Goal: Information Seeking & Learning: Compare options

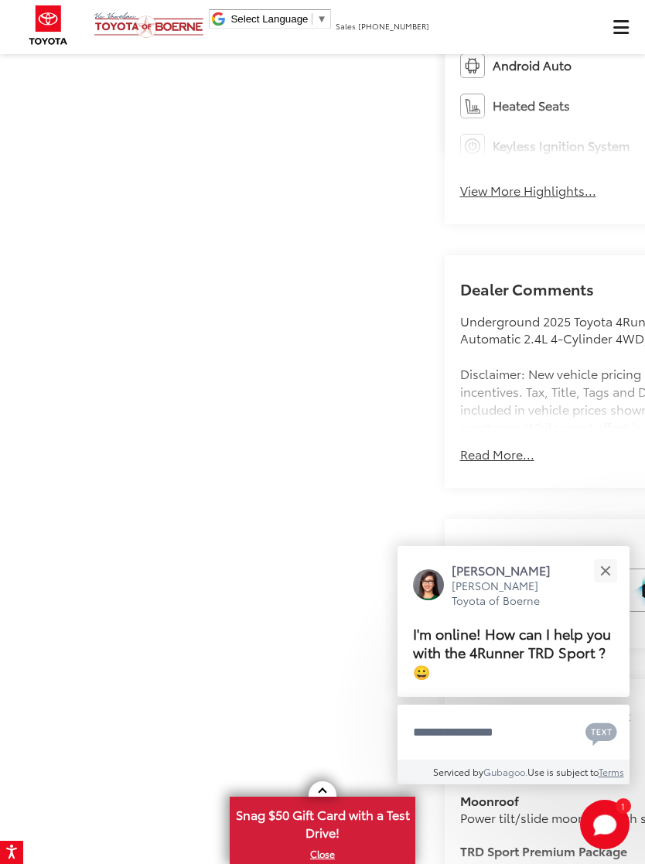
scroll to position [668, 0]
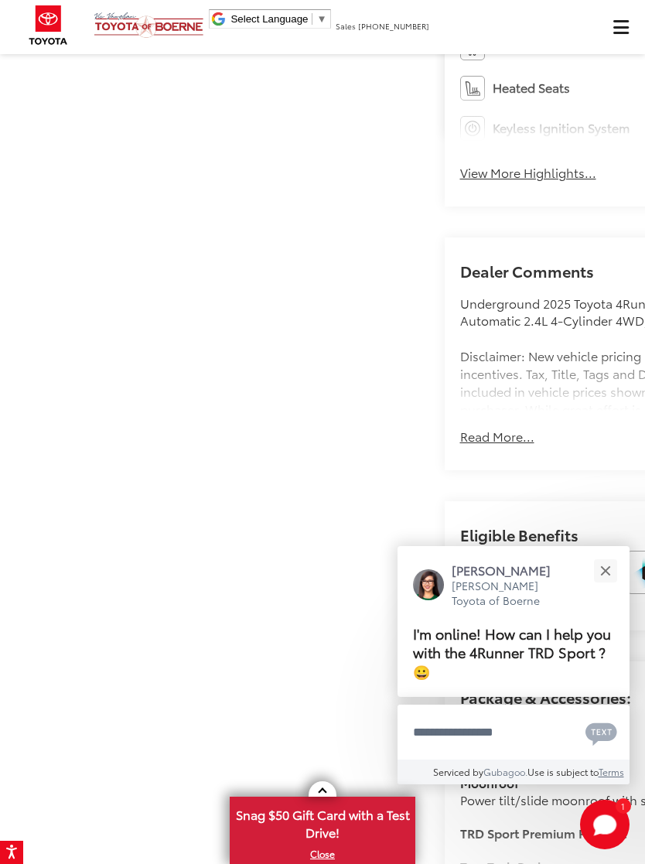
click at [610, 583] on button "Close" at bounding box center [605, 570] width 33 height 33
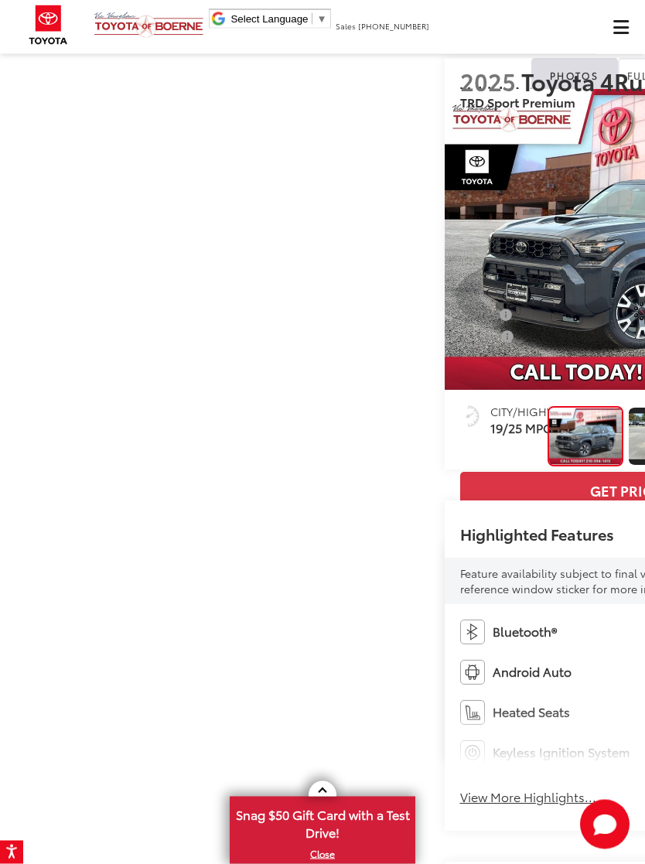
scroll to position [0, 0]
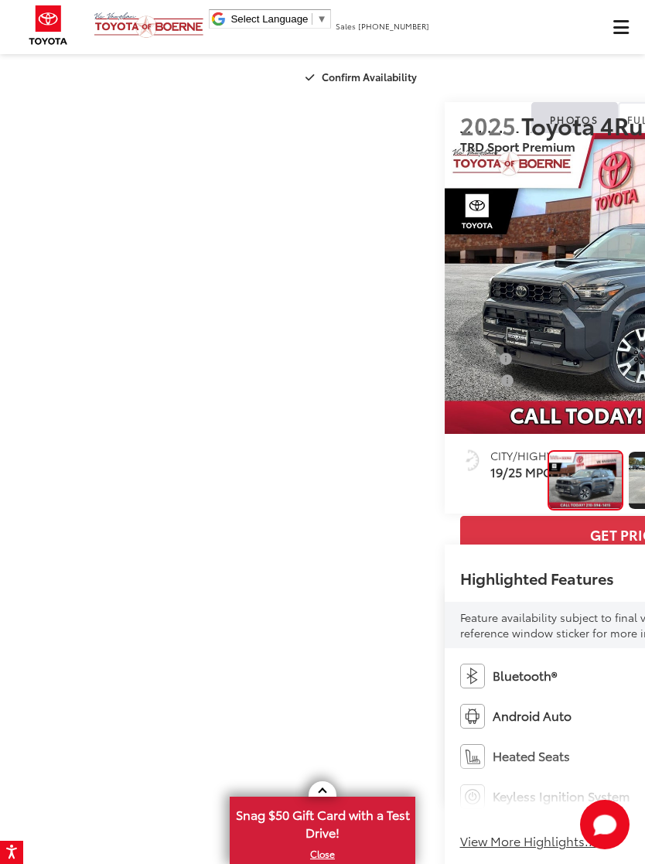
click at [611, 17] on button "Click to show site navigation" at bounding box center [620, 27] width 49 height 54
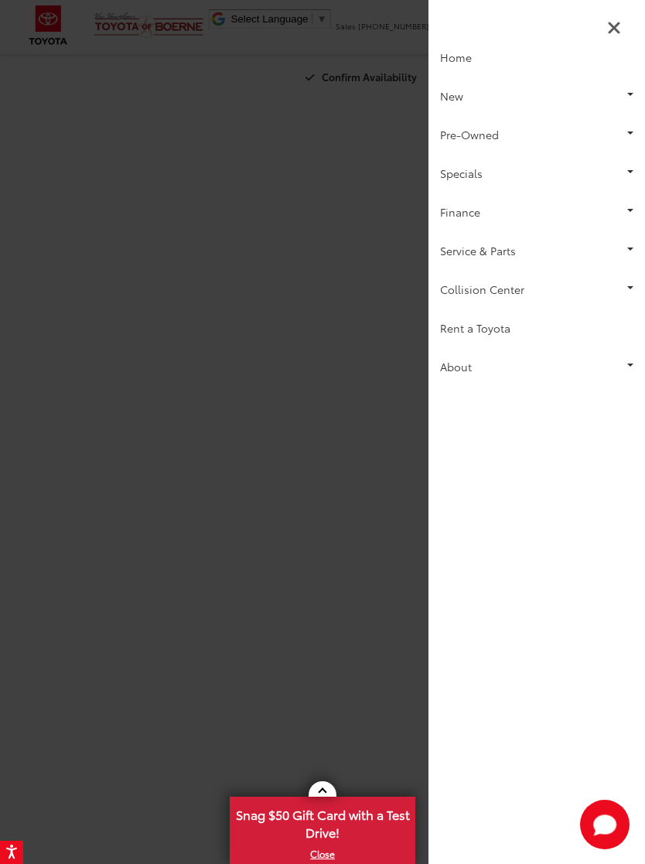
click at [513, 134] on link "Pre-Owned" at bounding box center [537, 134] width 217 height 39
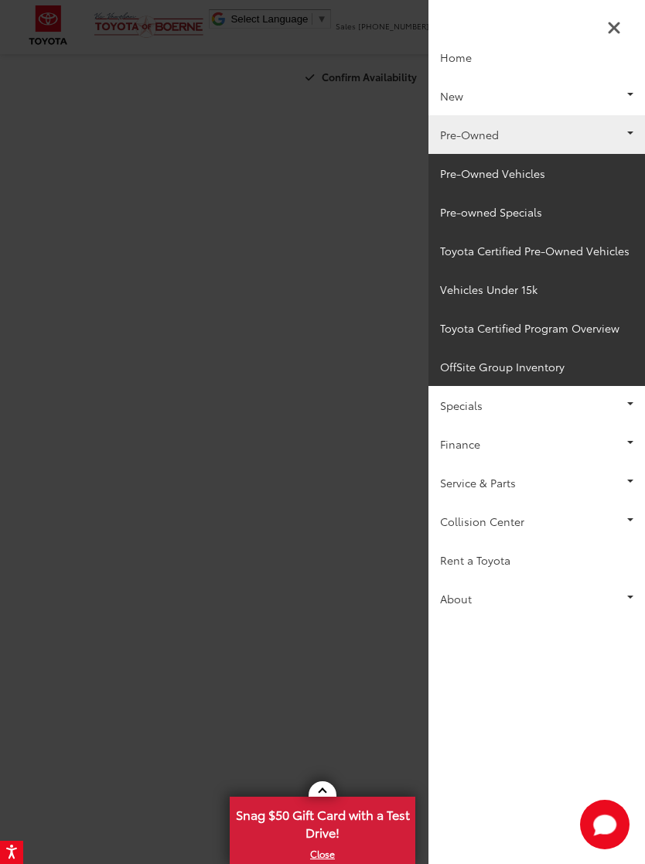
click at [528, 213] on link "Pre-owned Specials" at bounding box center [537, 212] width 217 height 39
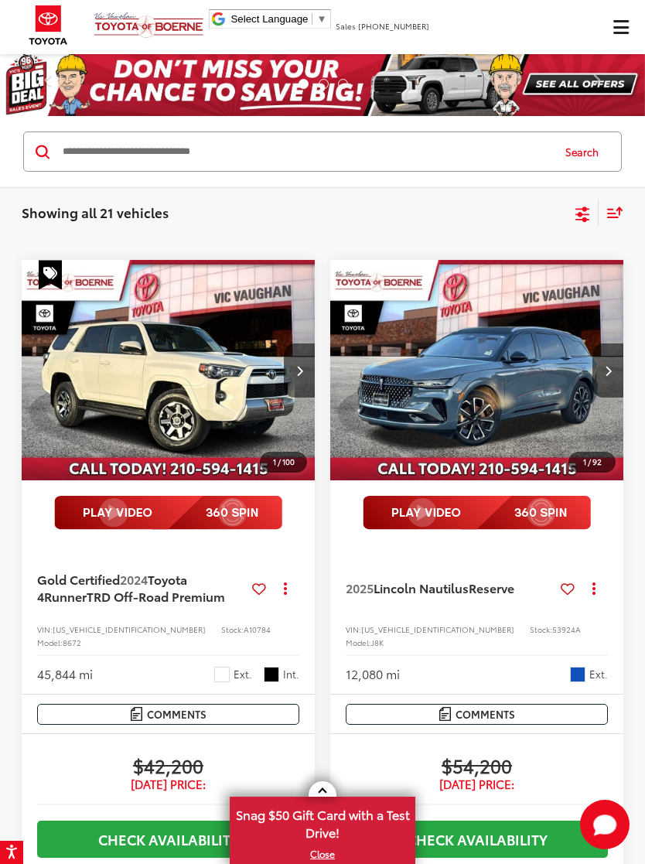
click at [613, 207] on div "Sort" at bounding box center [611, 212] width 25 height 27
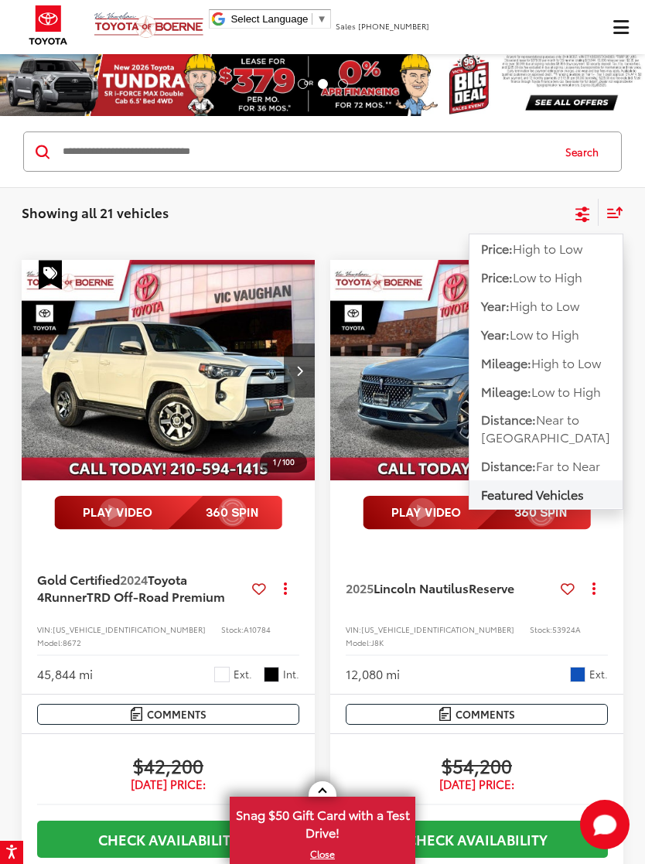
click at [571, 248] on span "High to Low" at bounding box center [548, 248] width 70 height 18
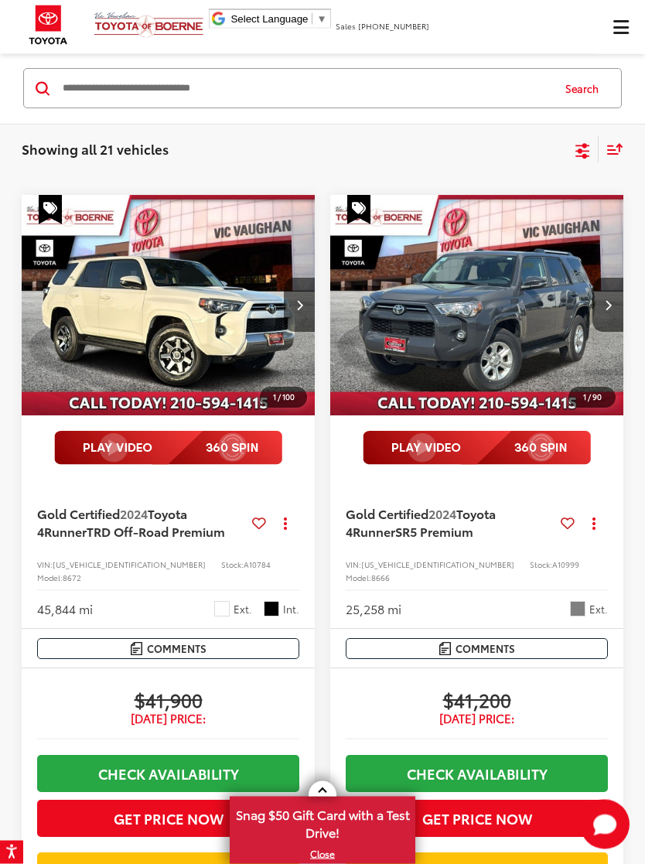
scroll to position [1816, 0]
click at [623, 149] on icon "Select sort value" at bounding box center [615, 150] width 17 height 12
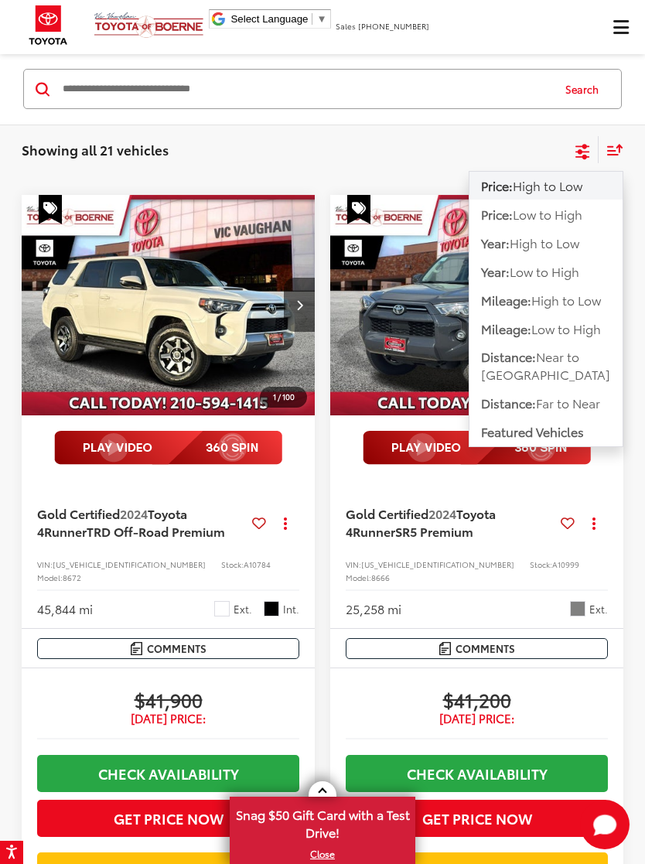
click at [580, 327] on span "Low to High" at bounding box center [566, 329] width 70 height 18
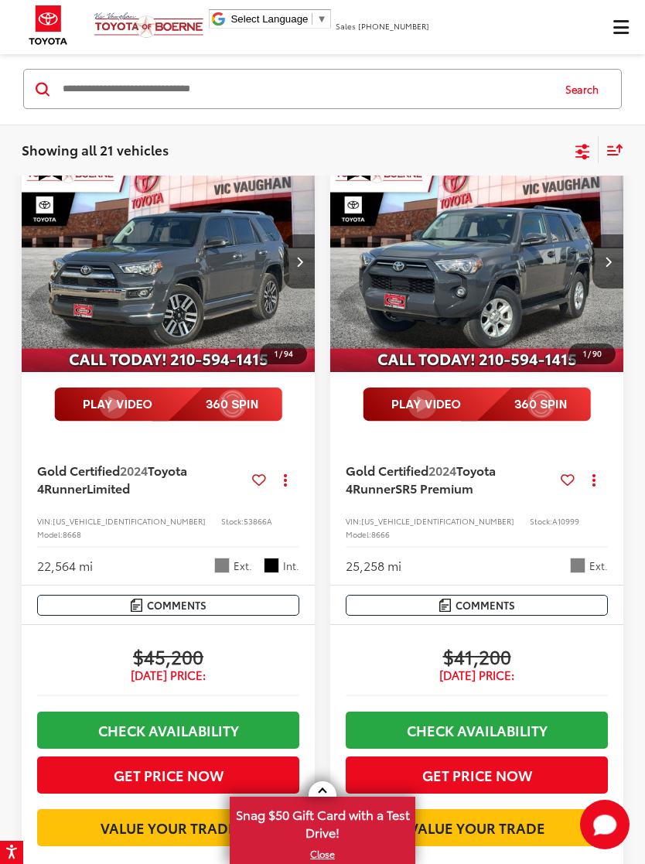
scroll to position [1853, 0]
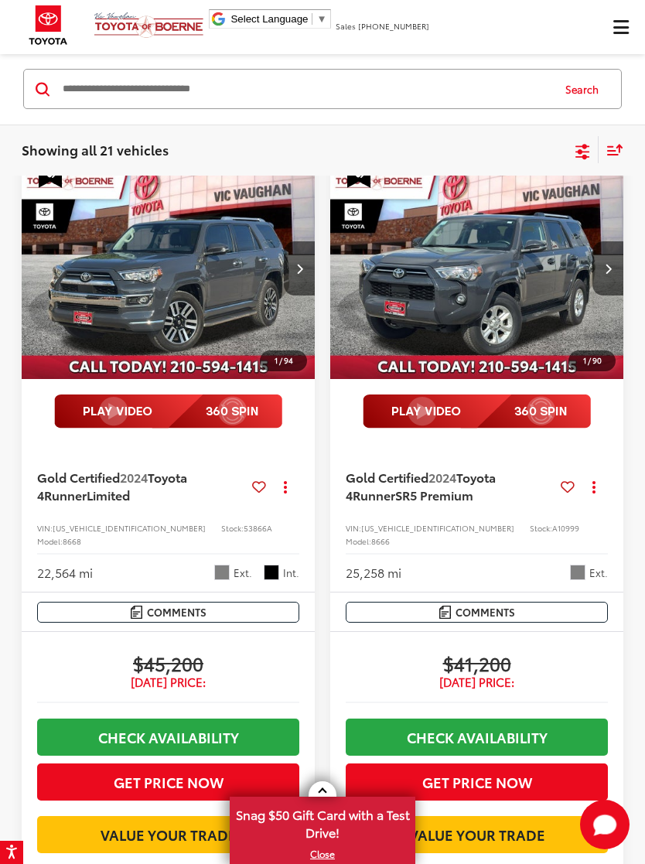
click at [105, 371] on img "2024 Toyota 4Runner Limited 0" at bounding box center [169, 270] width 296 height 222
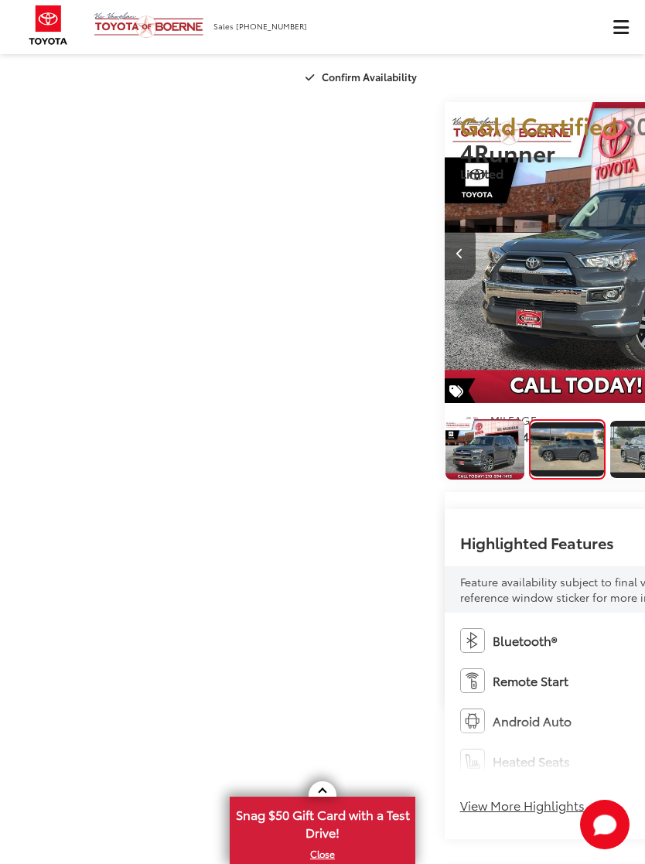
scroll to position [0, 645]
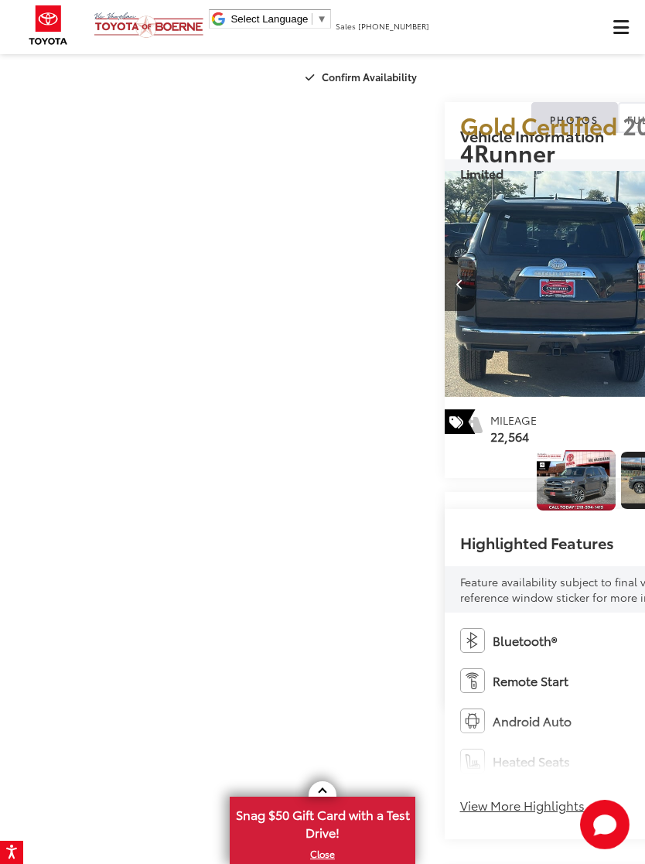
scroll to position [0, 0]
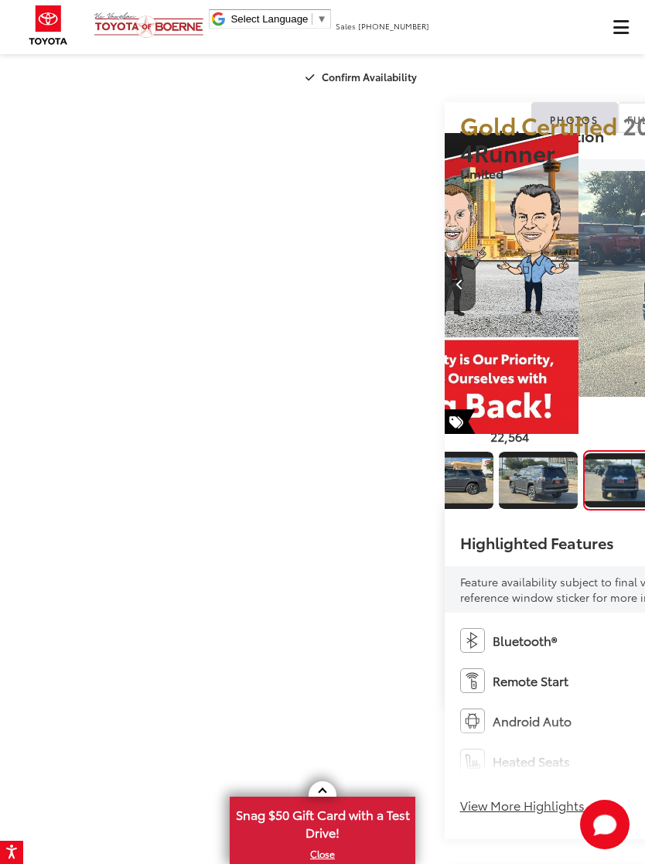
scroll to position [0, 1936]
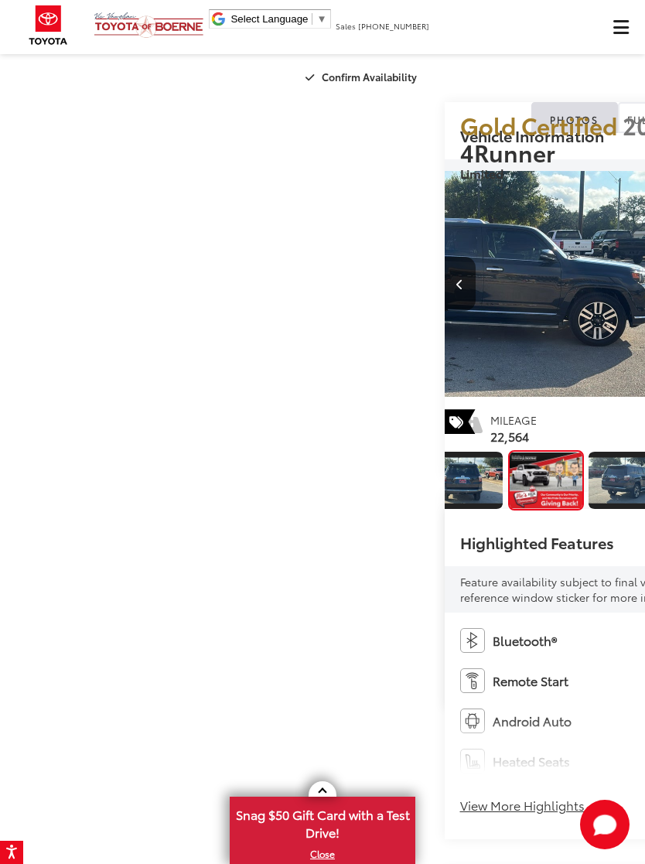
scroll to position [0, 2581]
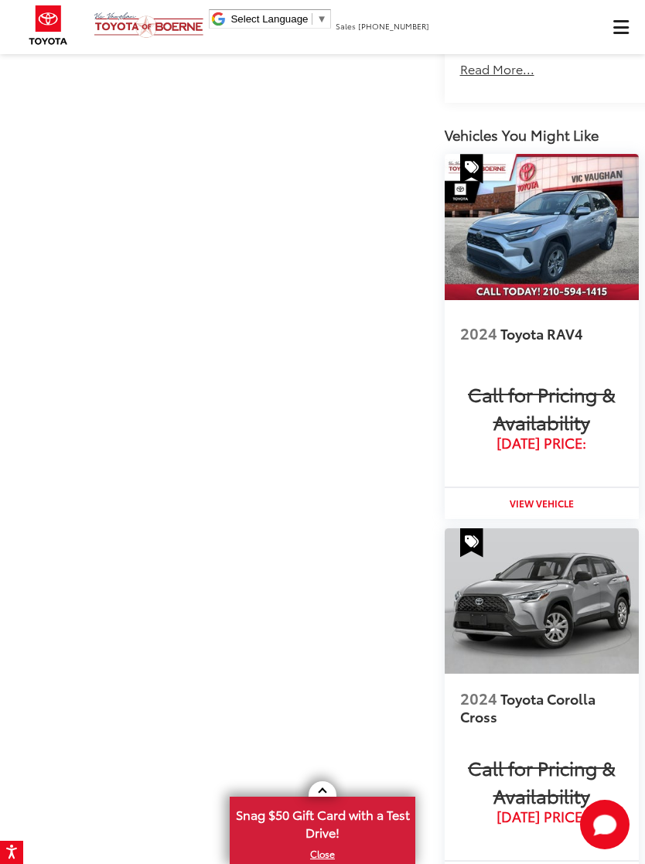
scroll to position [1471, 0]
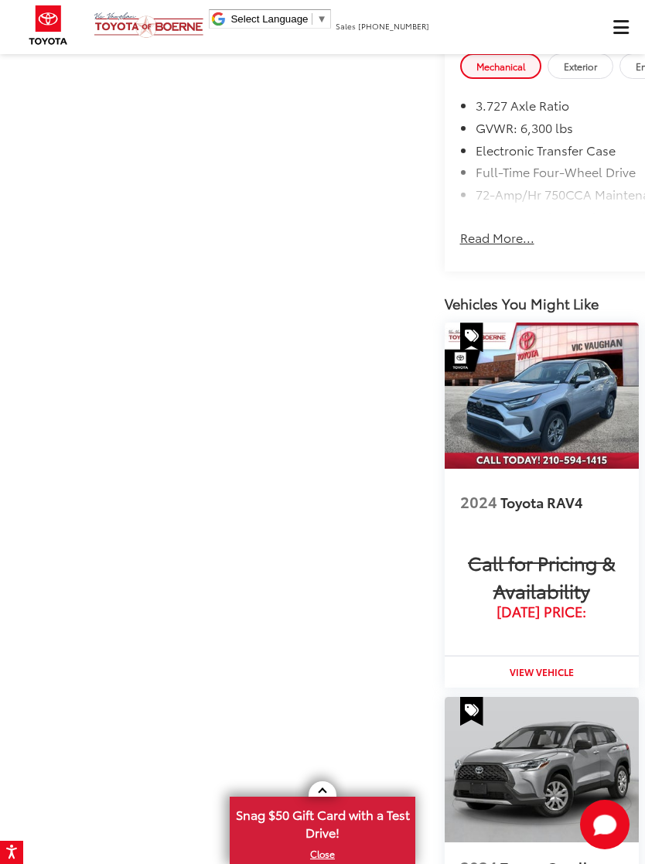
scroll to position [1550, 0]
